Goal: Find specific page/section: Find specific page/section

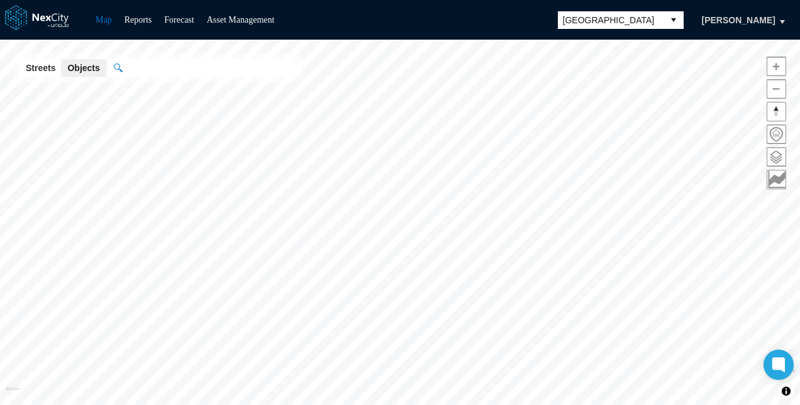
click at [168, 65] on input "text" at bounding box center [209, 68] width 175 height 18
type input "*"
click at [782, 151] on span at bounding box center [777, 157] width 18 height 18
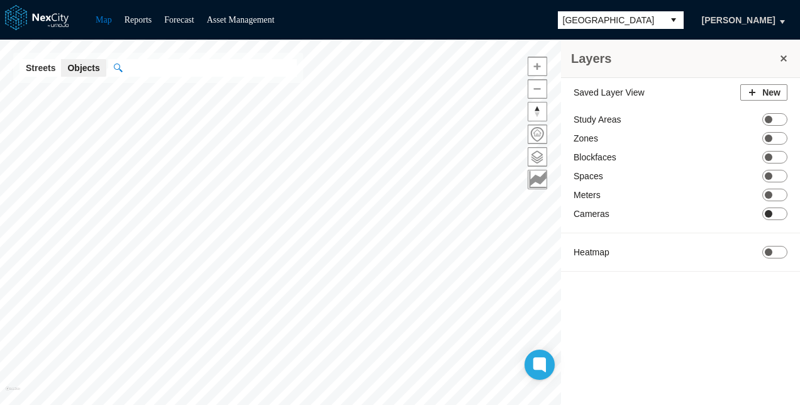
click at [780, 211] on span "ON OFF" at bounding box center [775, 214] width 25 height 13
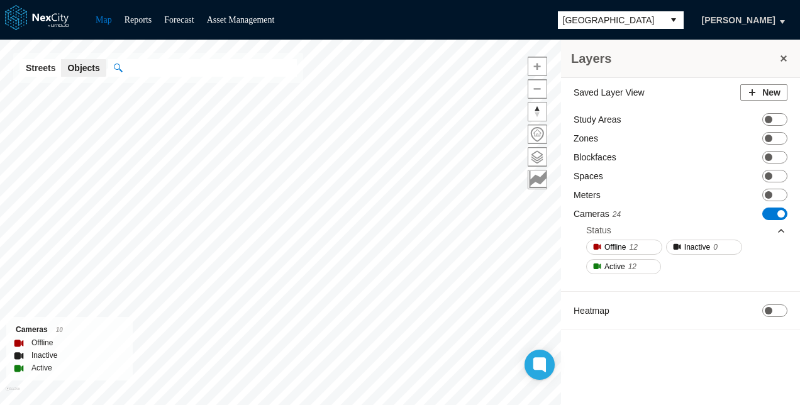
click at [786, 58] on button at bounding box center [784, 59] width 13 height 18
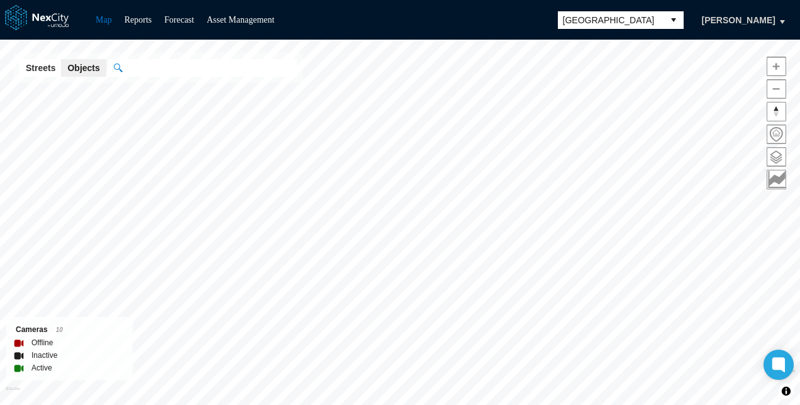
click at [222, 71] on input "text" at bounding box center [209, 68] width 175 height 18
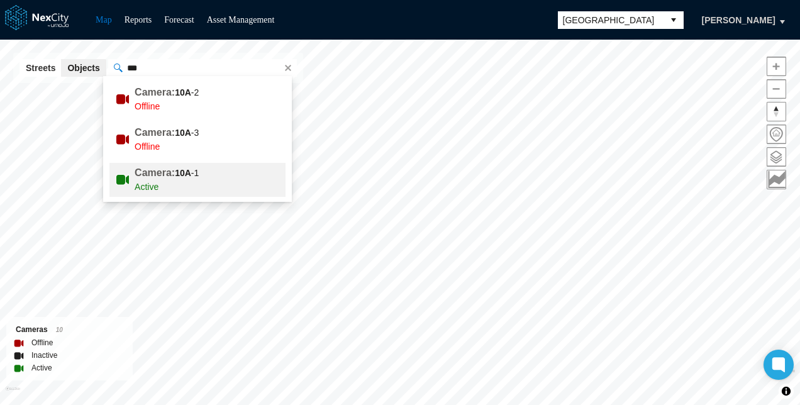
click at [193, 181] on div "Active" at bounding box center [226, 187] width 182 height 14
type input "*****"
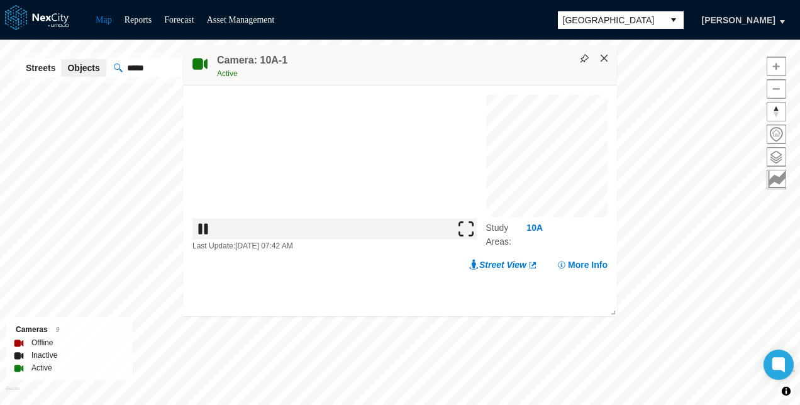
drag, startPoint x: 609, startPoint y: 66, endPoint x: 604, endPoint y: 60, distance: 8.1
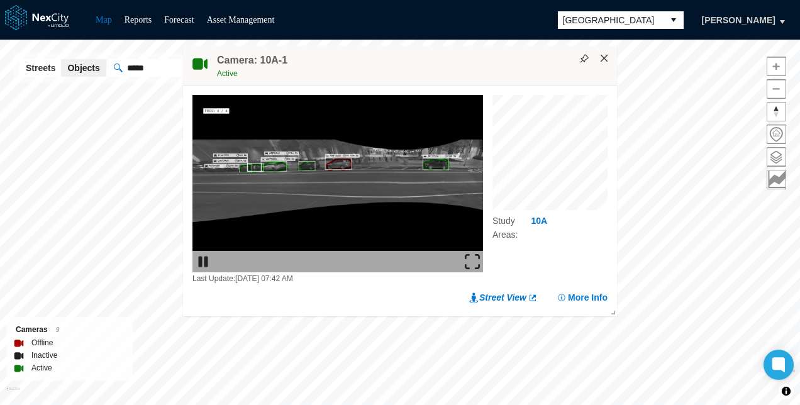
drag, startPoint x: 604, startPoint y: 60, endPoint x: 601, endPoint y: 54, distance: 6.5
click at [601, 54] on button "×" at bounding box center [604, 58] width 11 height 11
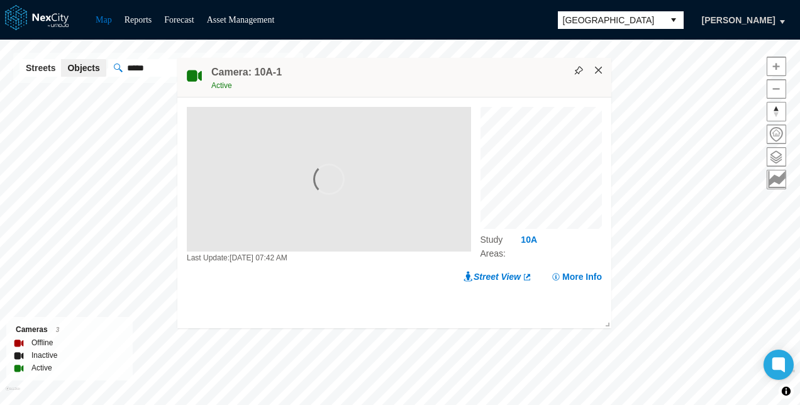
click at [600, 73] on button "×" at bounding box center [598, 70] width 11 height 11
click at [194, 21] on link "Forecast" at bounding box center [179, 19] width 30 height 9
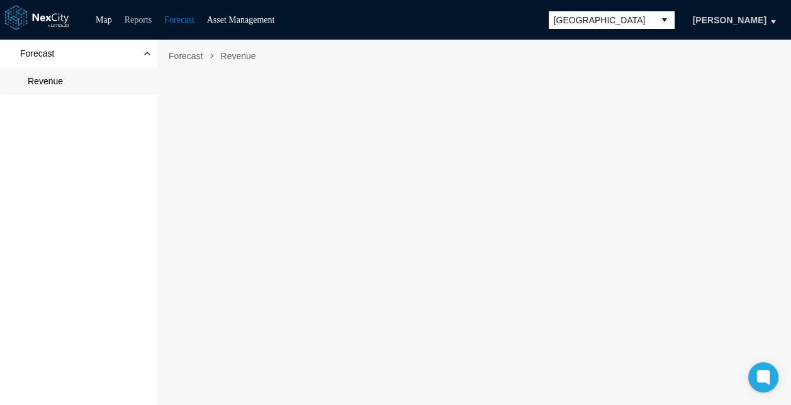
click at [131, 20] on link "Reports" at bounding box center [139, 19] width 28 height 9
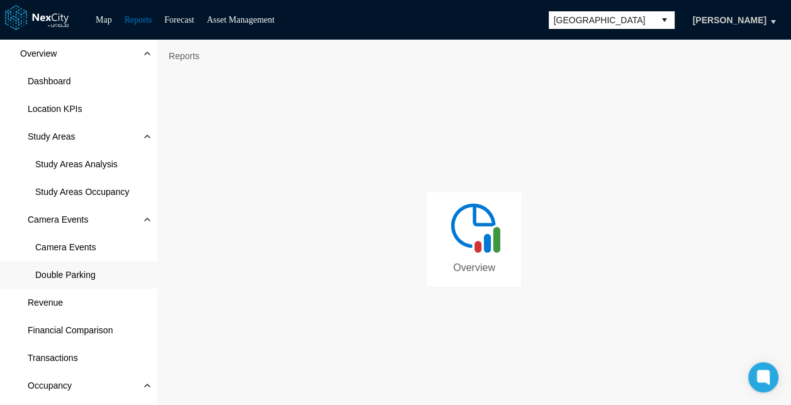
click at [88, 276] on span "Double Parking" at bounding box center [65, 275] width 60 height 13
